Goal: Check status: Check status

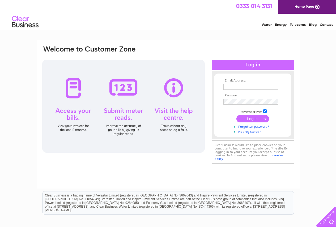
type input "[EMAIL_ADDRESS][DOMAIN_NAME]"
click at [257, 116] on input "submit" at bounding box center [252, 118] width 33 height 7
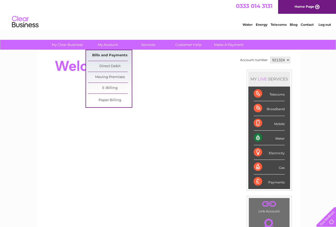
click at [112, 54] on link "Bills and Payments" at bounding box center [110, 55] width 44 height 11
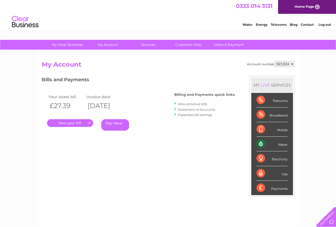
click at [80, 122] on link "." at bounding box center [70, 123] width 46 height 8
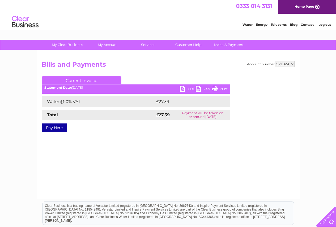
click at [183, 87] on link "PDF" at bounding box center [188, 90] width 16 height 8
